Goal: Check status

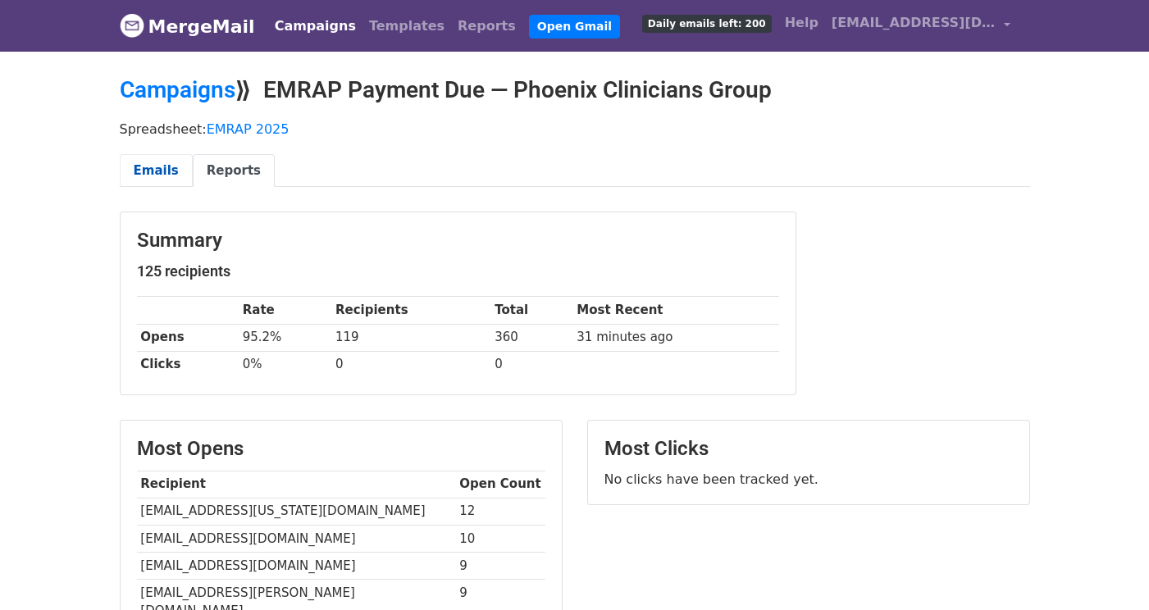
click at [163, 170] on link "Emails" at bounding box center [156, 171] width 73 height 34
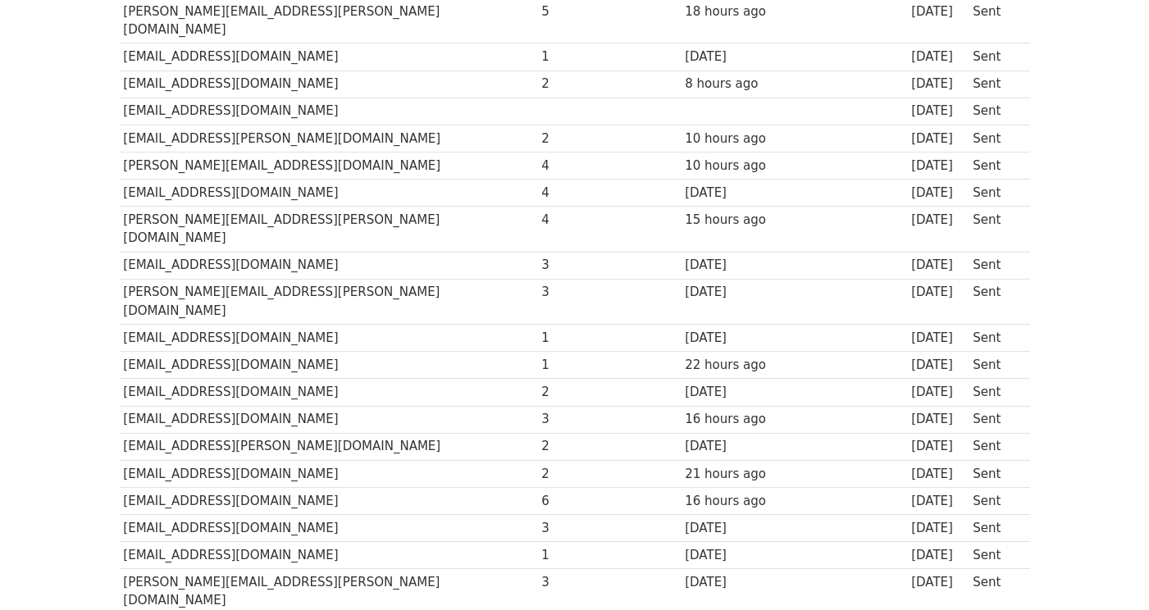
scroll to position [3202, 0]
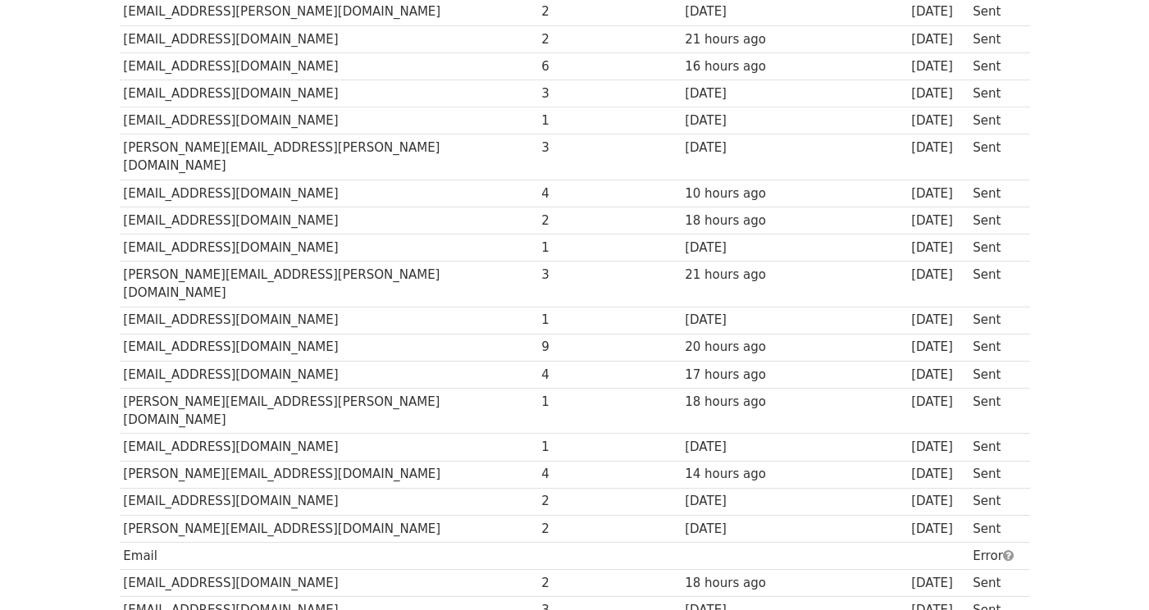
drag, startPoint x: 162, startPoint y: 314, endPoint x: 126, endPoint y: 313, distance: 36.1
click at [126, 542] on td "Email" at bounding box center [329, 555] width 418 height 27
click at [136, 542] on td "Email" at bounding box center [329, 555] width 418 height 27
